Goal: Task Accomplishment & Management: Manage account settings

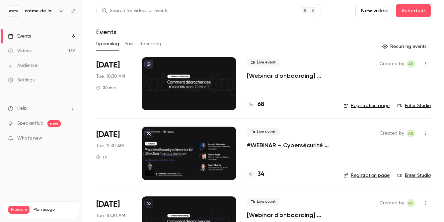
scroll to position [12, 0]
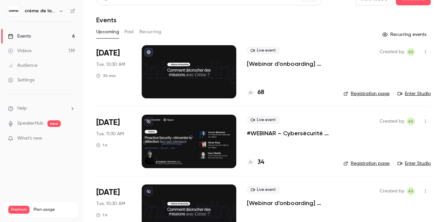
click at [271, 132] on p "#WEBINAR – Cybersécurité proactive : une nouvelle ère pour la détection des men…" at bounding box center [290, 133] width 86 height 8
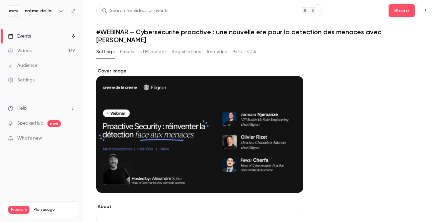
click at [184, 46] on button "Registrations" at bounding box center [187, 51] width 30 height 11
